Goal: Transaction & Acquisition: Subscribe to service/newsletter

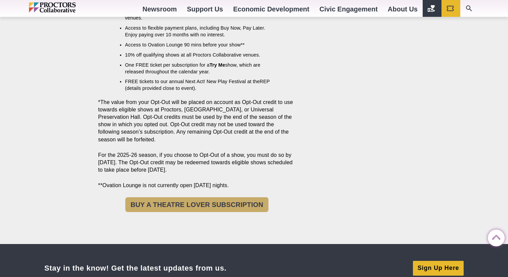
scroll to position [831, 0]
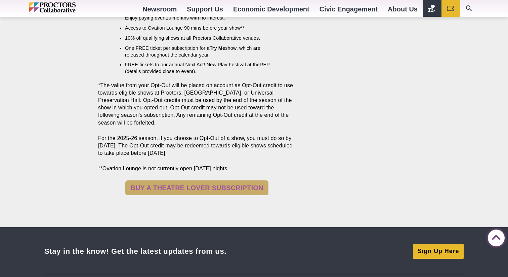
click at [206, 189] on link "BUY A THEATRE LOVER SUBSCRIPTION" at bounding box center [196, 187] width 143 height 15
click at [193, 189] on link "BUY A THEATRE LOVER SUBSCRIPTION" at bounding box center [196, 187] width 143 height 15
click at [200, 185] on link "BUY A THEATRE LOVER SUBSCRIPTION" at bounding box center [196, 187] width 143 height 15
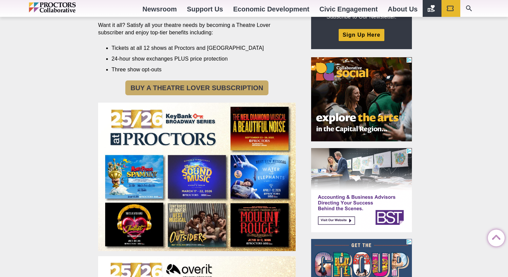
scroll to position [0, 0]
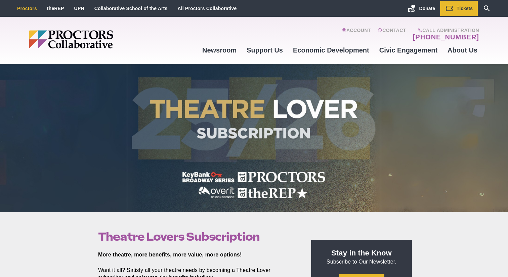
click at [25, 9] on link "Proctors" at bounding box center [27, 8] width 20 height 5
click at [26, 8] on link "Proctors" at bounding box center [27, 8] width 20 height 5
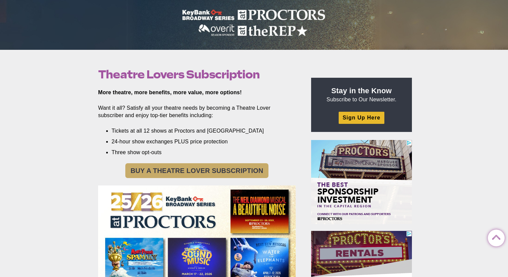
scroll to position [163, 0]
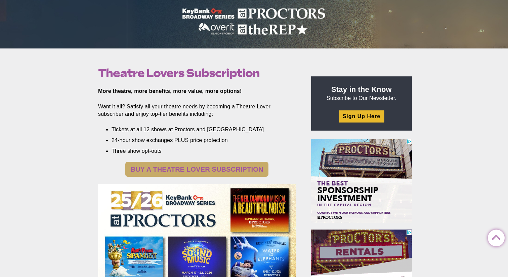
click at [205, 171] on link "BUY A THEATRE LOVER SUBSCRIPTION" at bounding box center [196, 169] width 143 height 15
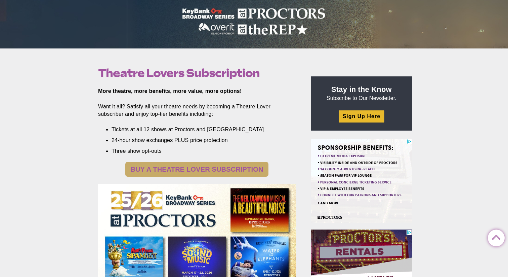
click at [200, 170] on link "BUY A THEATRE LOVER SUBSCRIPTION" at bounding box center [196, 169] width 143 height 15
click at [200, 169] on link "BUY A THEATRE LOVER SUBSCRIPTION" at bounding box center [196, 169] width 143 height 15
